Goal: Task Accomplishment & Management: Manage account settings

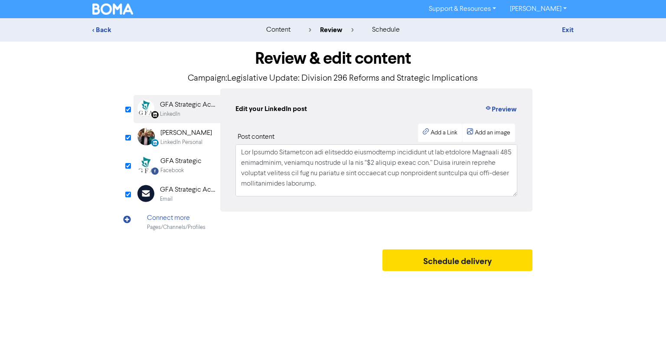
click at [179, 189] on div "GFA Strategic Accountants" at bounding box center [187, 190] width 55 height 10
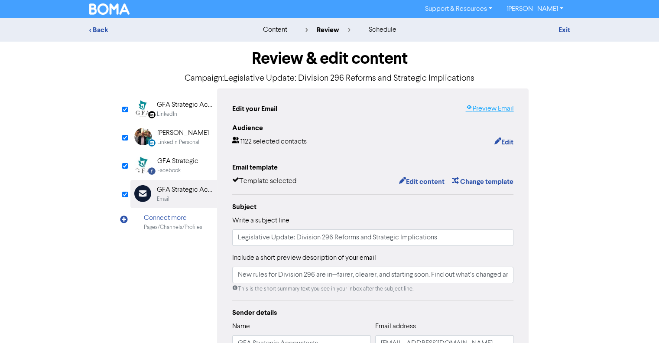
click at [492, 110] on link "Preview Email" at bounding box center [490, 109] width 48 height 10
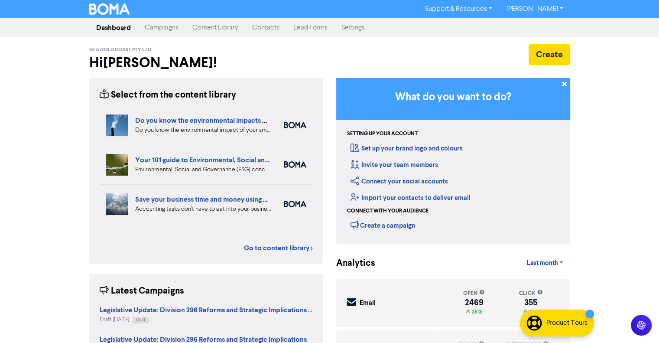
click at [163, 26] on link "Campaigns" at bounding box center [162, 27] width 48 height 17
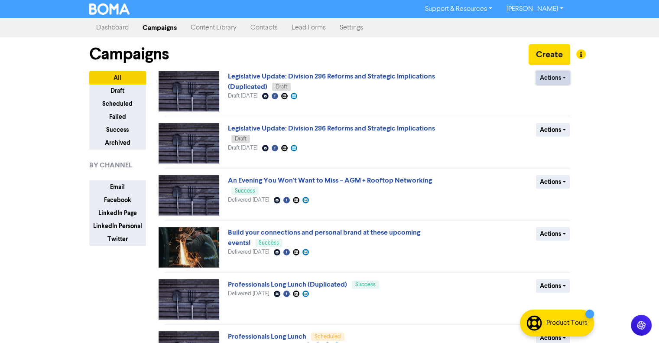
click at [562, 78] on button "Actions" at bounding box center [553, 77] width 34 height 13
click at [555, 126] on button "Rename" at bounding box center [571, 124] width 68 height 14
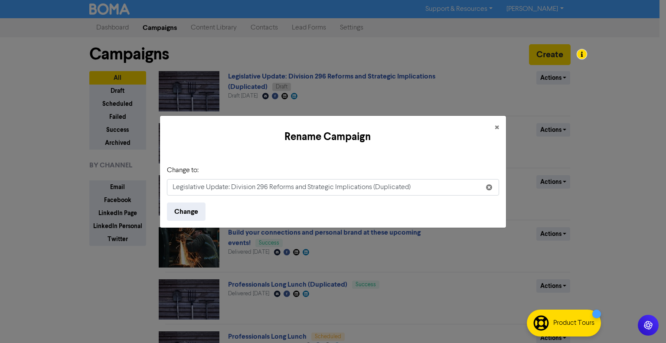
click at [283, 183] on input "Legislative Update: Division 296 Reforms and Strategic Implications (Duplicated)" at bounding box center [333, 187] width 332 height 16
type input "TAG News Alert - Key changes to the Division 296"
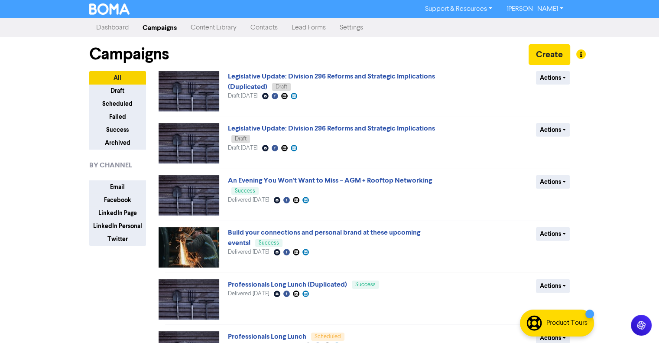
click at [80, 267] on div "Support & Resources Video Tutorials FAQ & Guides Marketing Education [PERSON_NA…" at bounding box center [329, 171] width 659 height 343
click at [562, 75] on button "Actions" at bounding box center [553, 77] width 34 height 13
click at [564, 123] on button "Rename" at bounding box center [571, 124] width 68 height 14
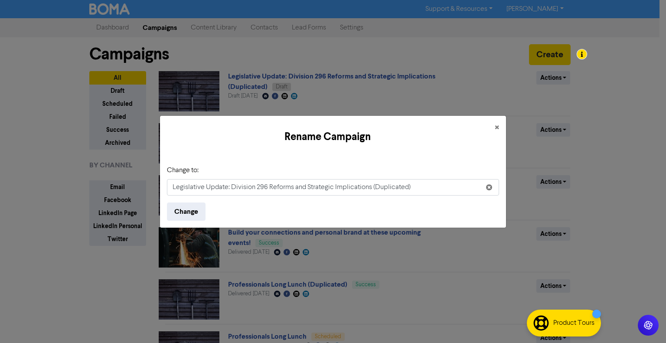
click at [259, 187] on input "Legislative Update: Division 296 Reforms and Strategic Implications (Duplicated)" at bounding box center [333, 187] width 332 height 16
click at [260, 187] on input "Legislative Update: Division 296 Reforms and Strategic Implications (Duplicated)" at bounding box center [333, 187] width 332 height 16
click at [261, 187] on input "Legislative Update: Division 296 Reforms and Strategic Implications (Duplicated)" at bounding box center [333, 187] width 332 height 16
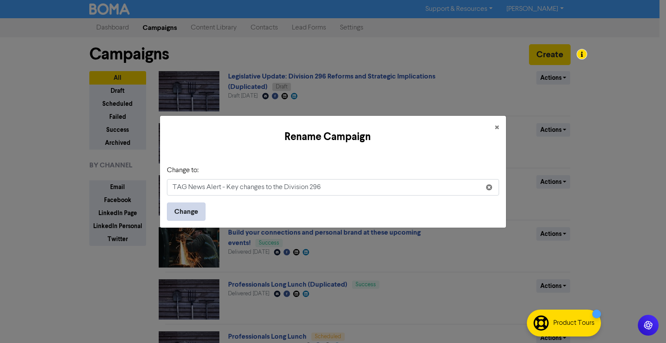
type input "TAG News Alert - Key changes to the Division 296"
click at [192, 210] on button "Change" at bounding box center [186, 211] width 39 height 18
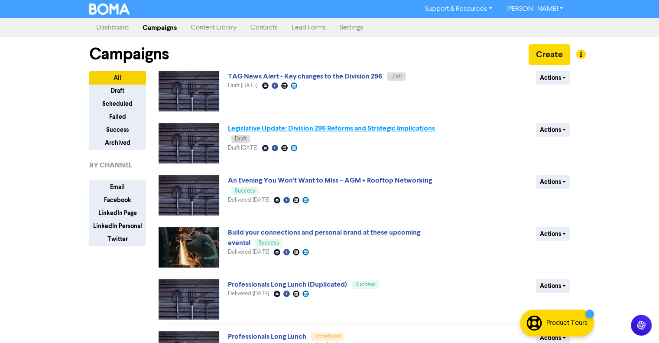
click at [342, 127] on link "Legislative Update: Division 296 Reforms and Strategic Implications" at bounding box center [331, 128] width 207 height 9
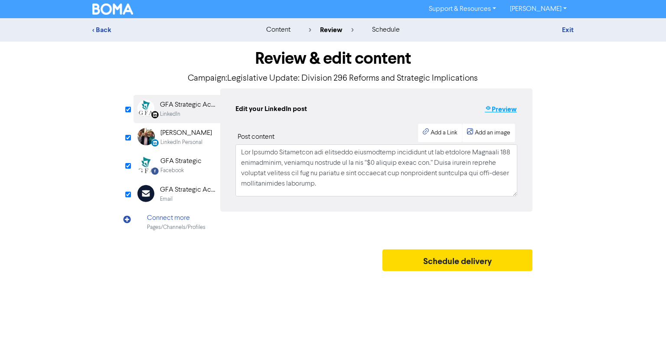
click at [498, 108] on button "Preview" at bounding box center [500, 109] width 33 height 11
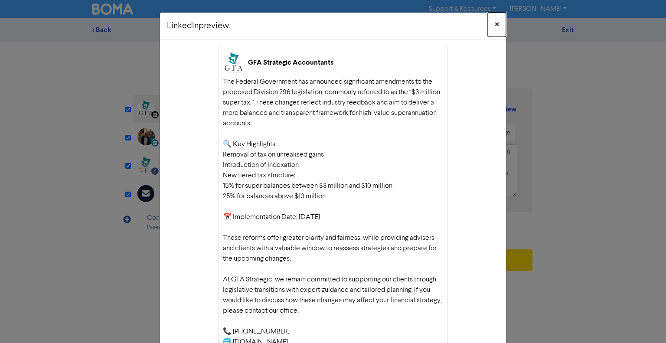
click at [499, 24] on button "×" at bounding box center [497, 25] width 18 height 24
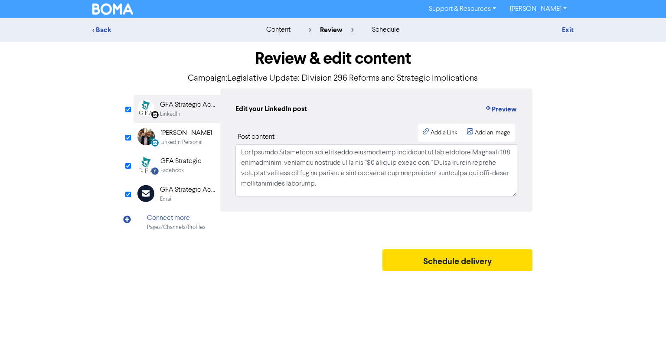
click at [168, 192] on div "GFA Strategic Accountants" at bounding box center [187, 190] width 55 height 10
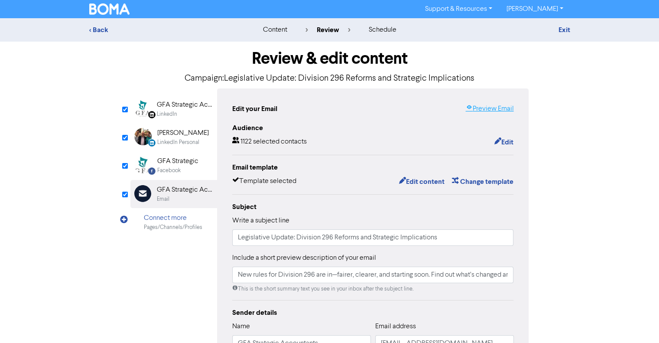
click at [509, 111] on link "Preview Email" at bounding box center [490, 109] width 48 height 10
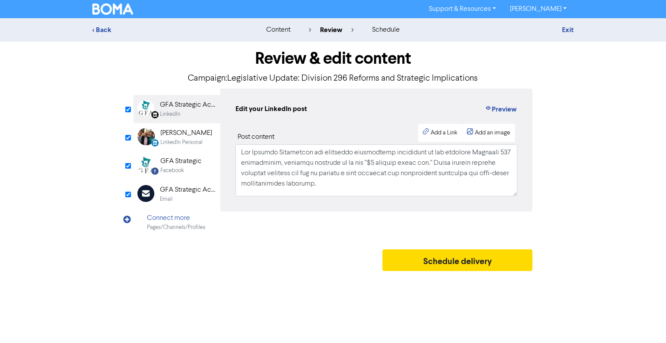
click at [118, 7] on img at bounding box center [112, 8] width 41 height 11
